Goal: Download file/media

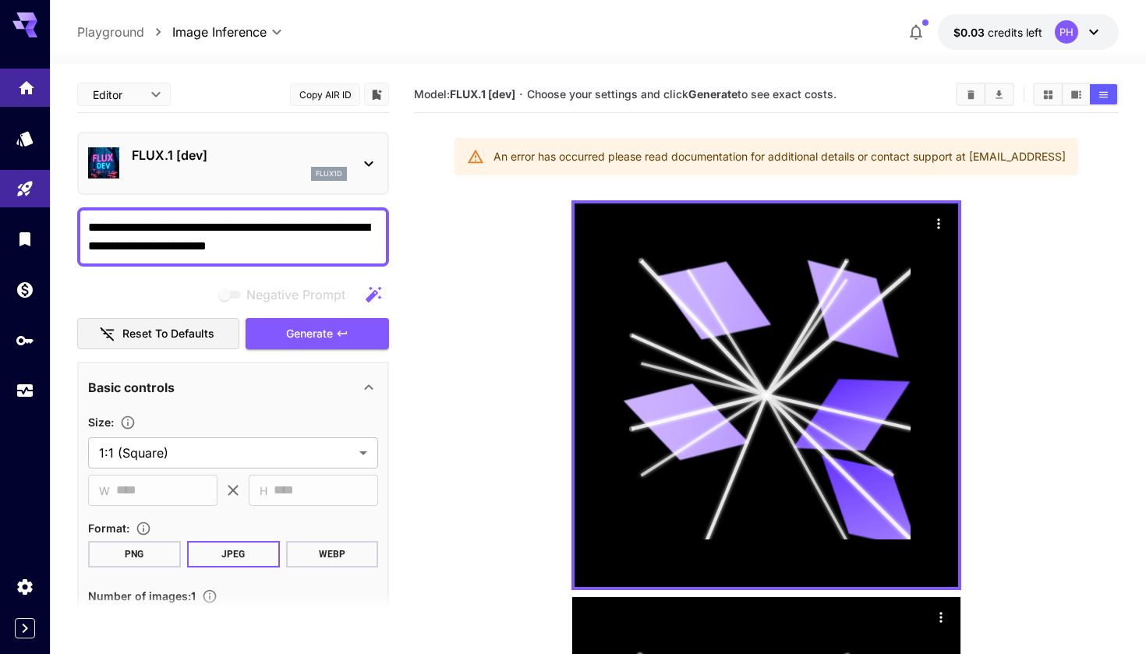
click at [21, 90] on icon "Home" at bounding box center [27, 82] width 16 height 13
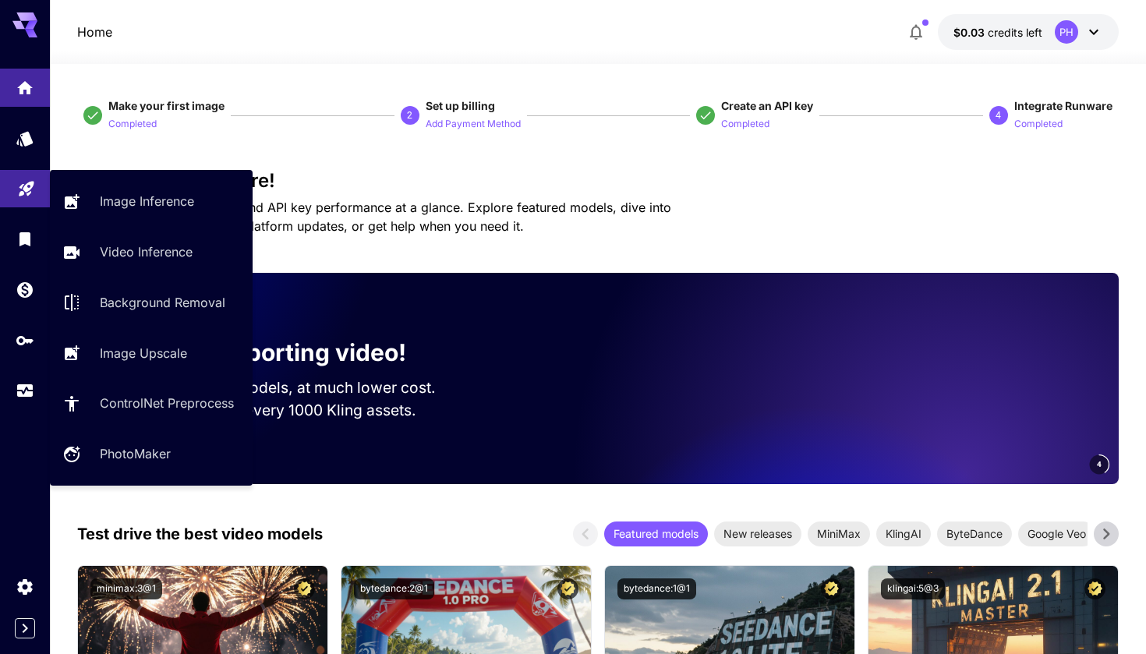
click at [22, 198] on link at bounding box center [25, 189] width 50 height 38
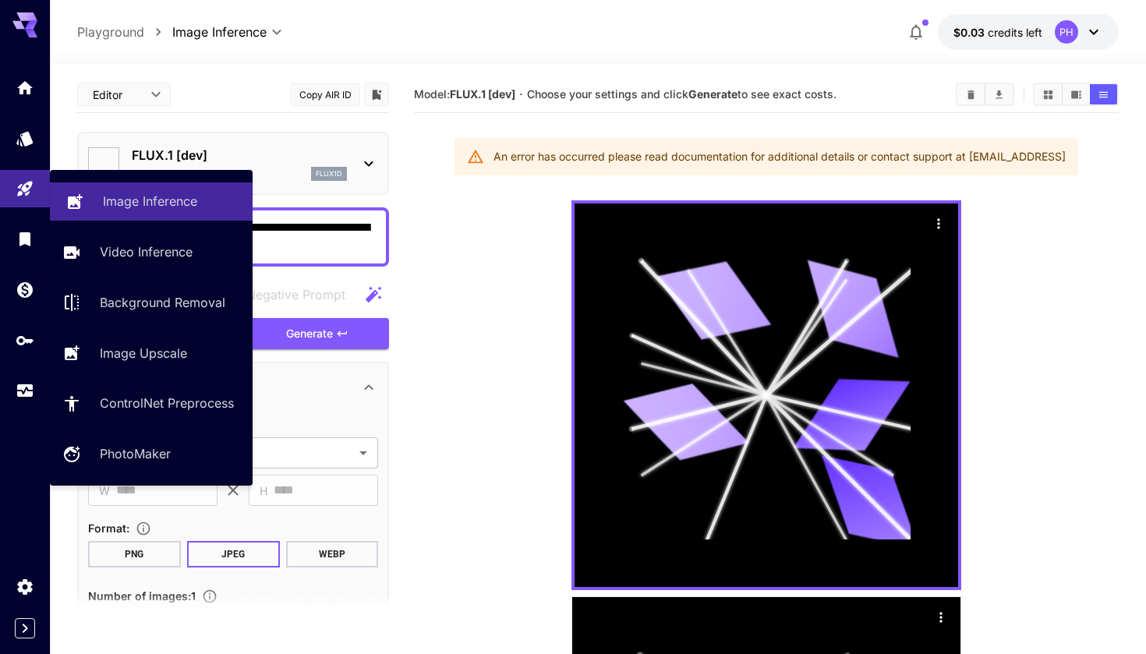
type input "**********"
click at [97, 197] on link "Image Inference" at bounding box center [151, 201] width 203 height 38
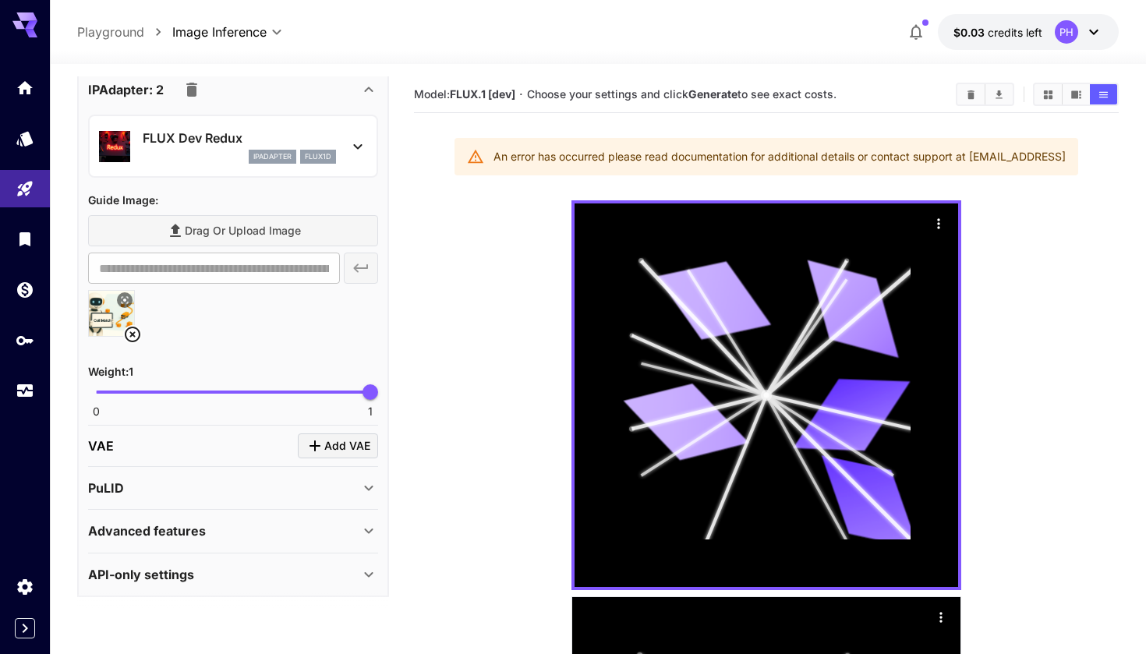
scroll to position [1068, 0]
click at [112, 318] on img at bounding box center [111, 314] width 45 height 45
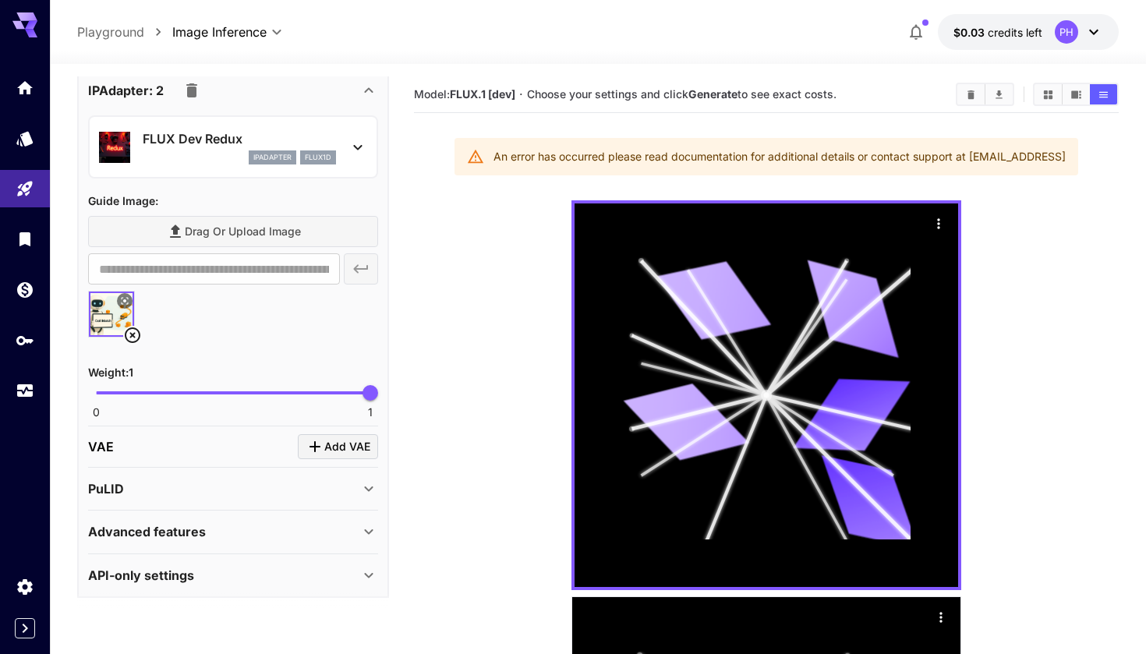
click at [112, 318] on img at bounding box center [111, 314] width 45 height 45
click at [127, 298] on icon at bounding box center [124, 300] width 9 height 9
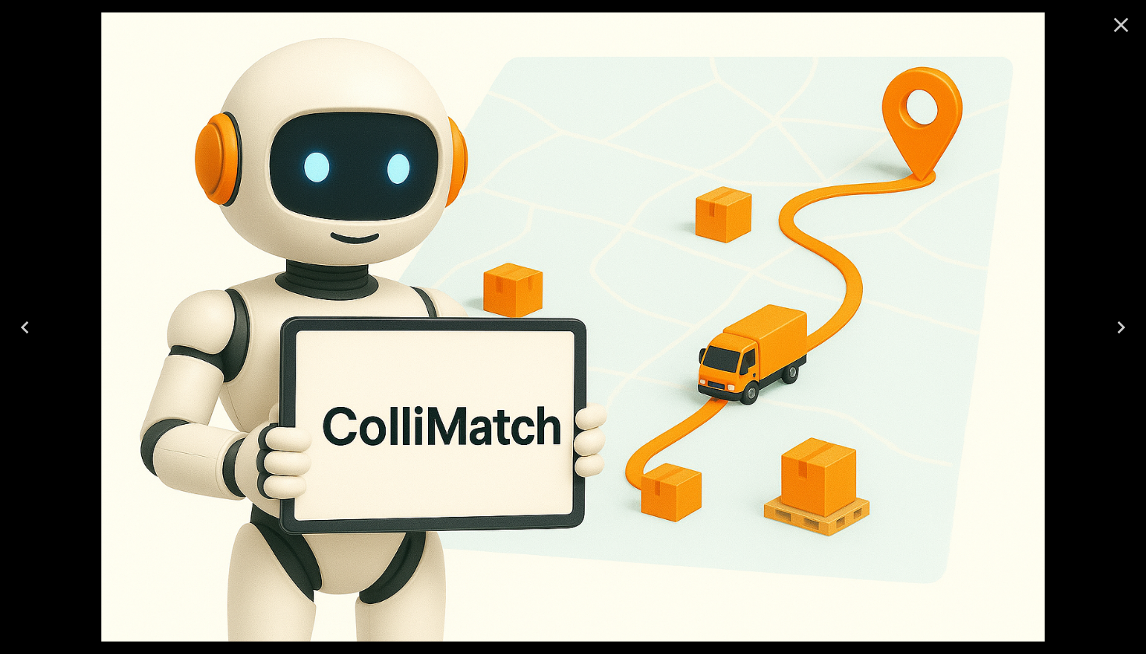
click at [63, 445] on div at bounding box center [573, 327] width 1146 height 654
click at [1132, 32] on icon "Close" at bounding box center [1121, 24] width 25 height 25
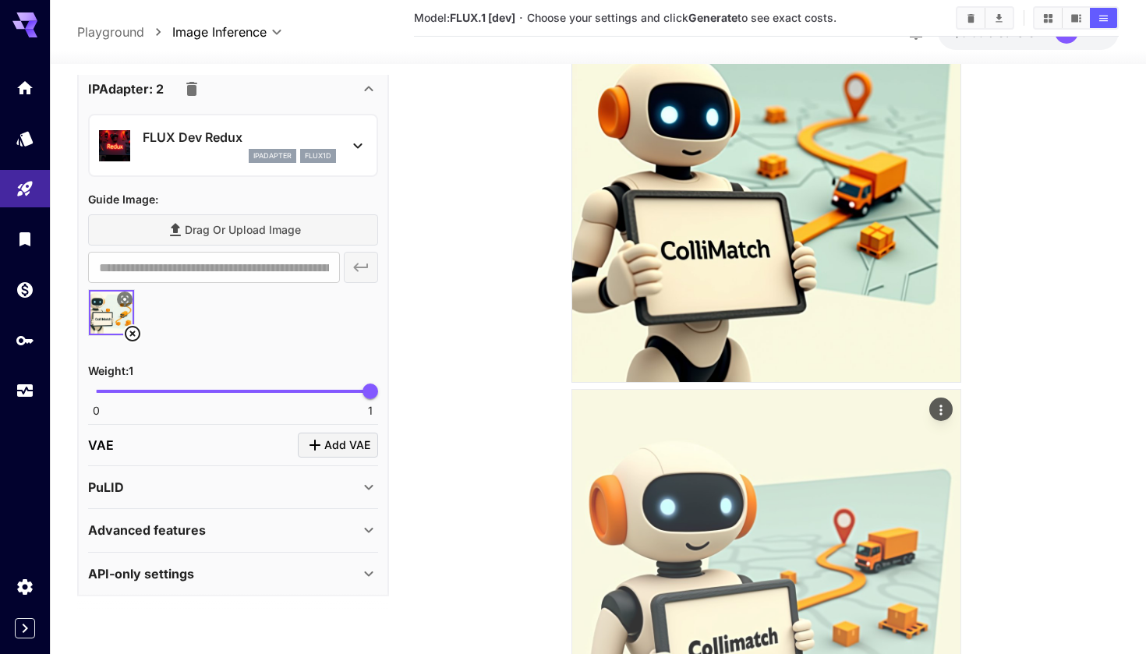
scroll to position [2409, 0]
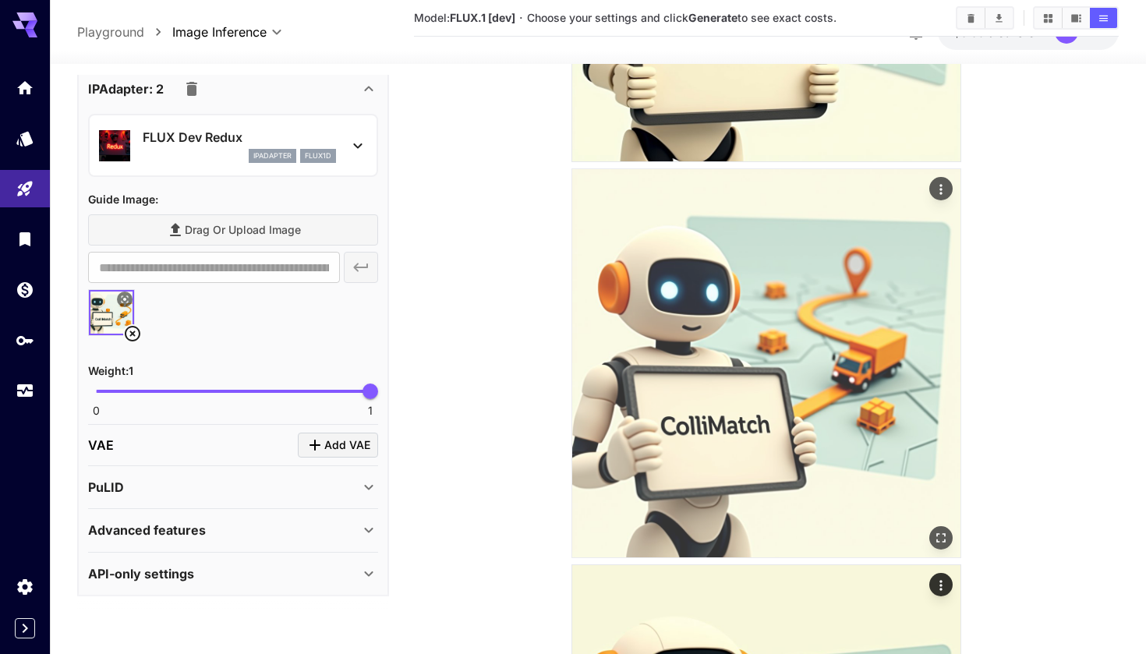
click at [844, 363] on img at bounding box center [766, 363] width 388 height 388
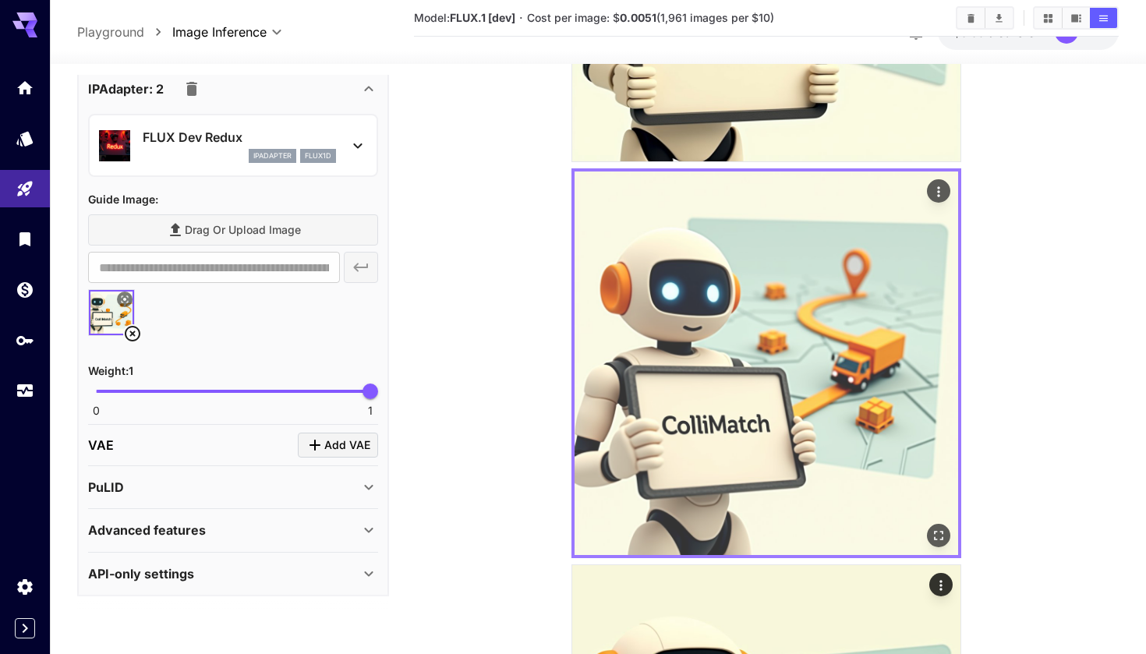
click at [935, 193] on icon "Actions" at bounding box center [939, 192] width 16 height 16
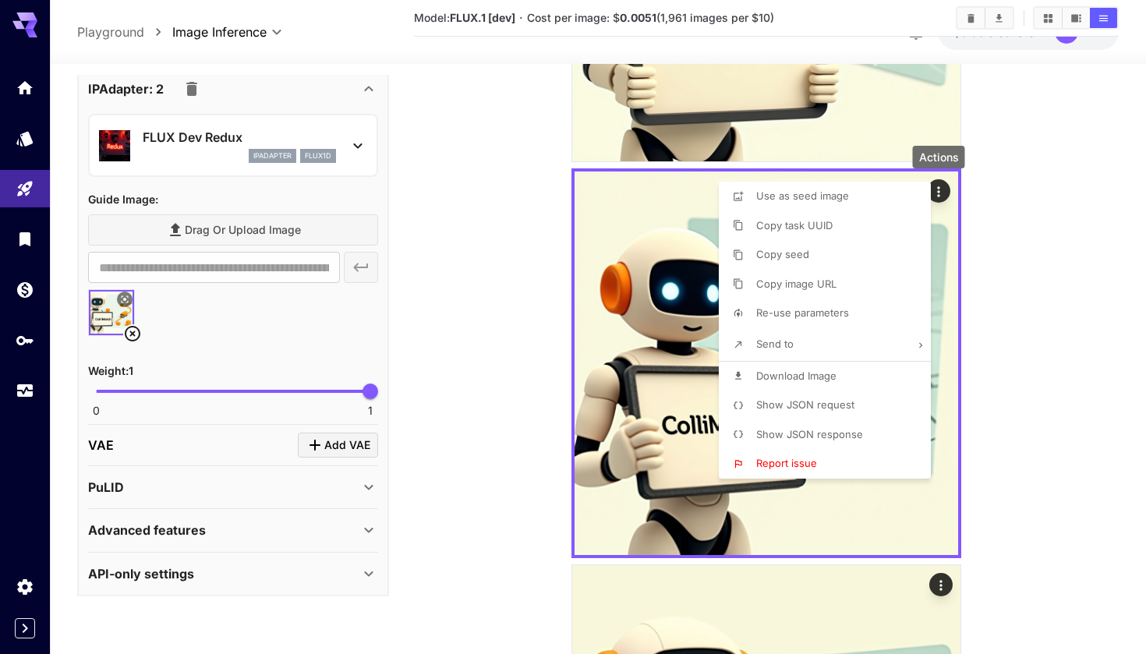
click at [768, 374] on span "Download Image" at bounding box center [796, 376] width 80 height 12
click at [439, 452] on div at bounding box center [573, 327] width 1146 height 654
